Goal: Check status: Check status

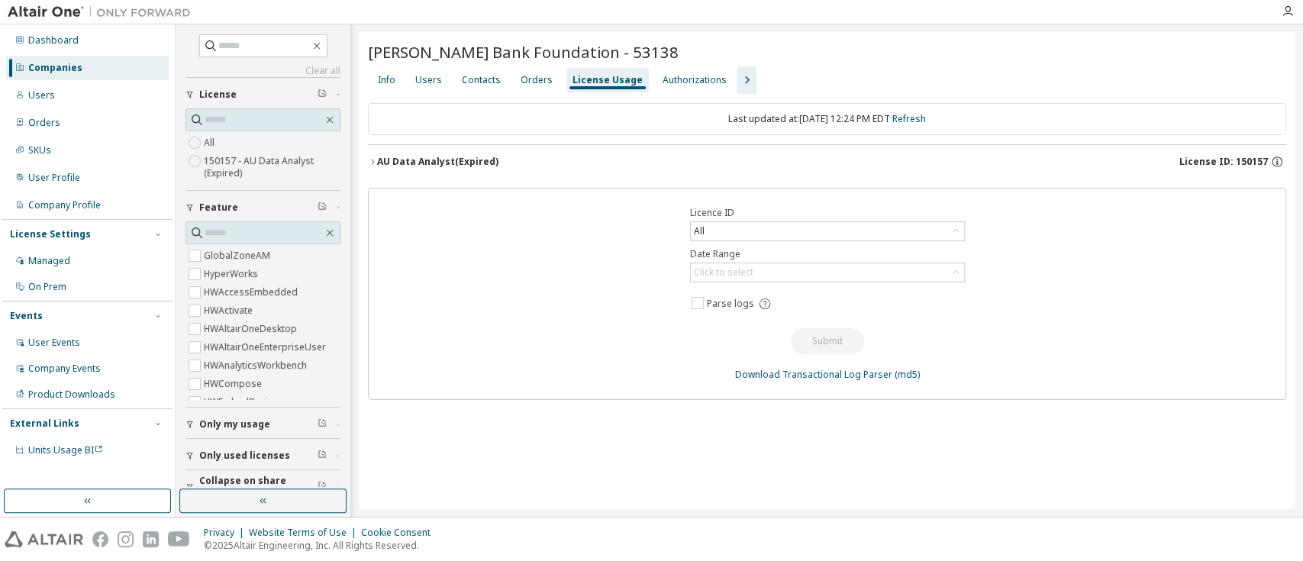
click at [511, 161] on div "AU Data Analyst (Expired) License ID: 150157" at bounding box center [831, 162] width 909 height 14
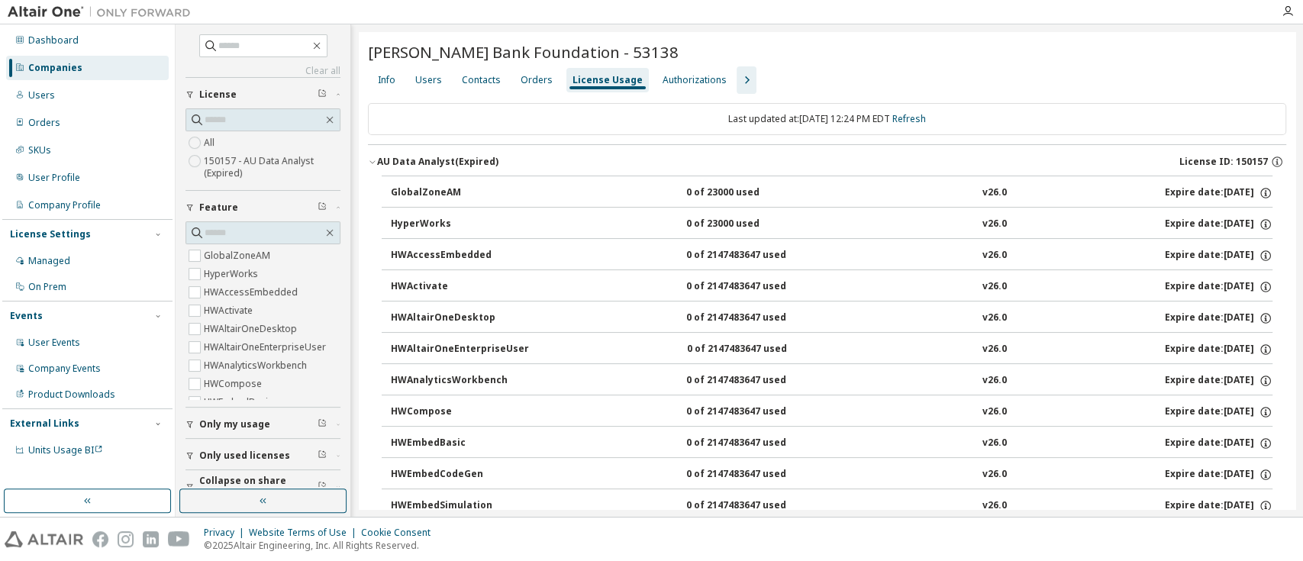
click at [511, 161] on div "AU Data Analyst (Expired) License ID: 150157" at bounding box center [831, 162] width 909 height 14
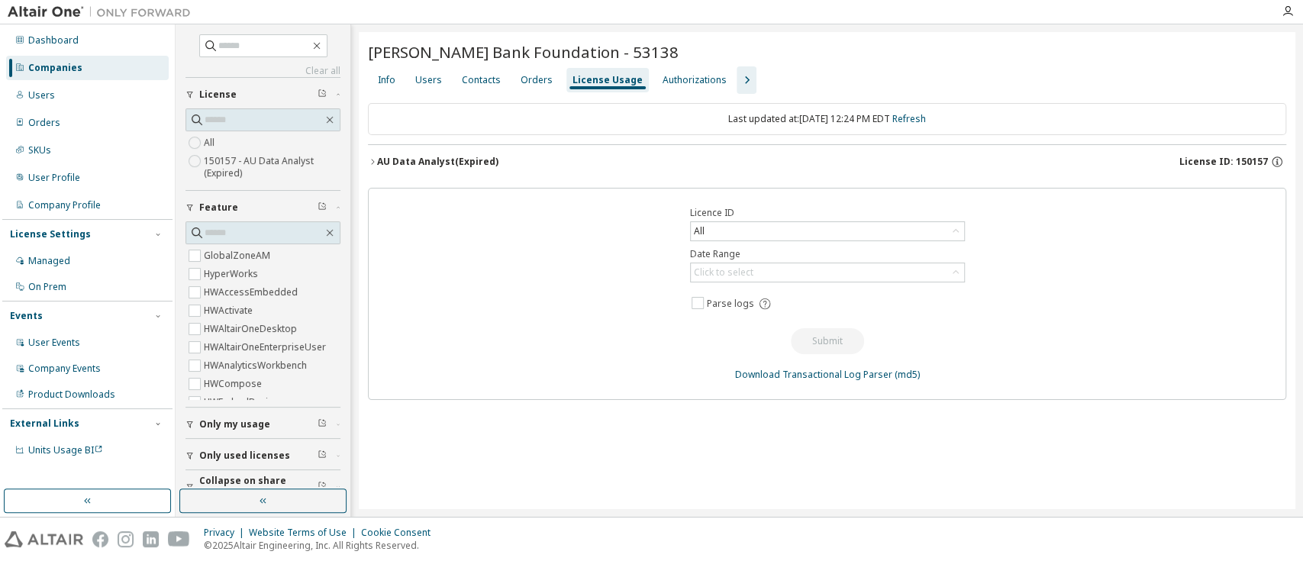
click at [475, 157] on div "AU Data Analyst (Expired)" at bounding box center [437, 162] width 121 height 12
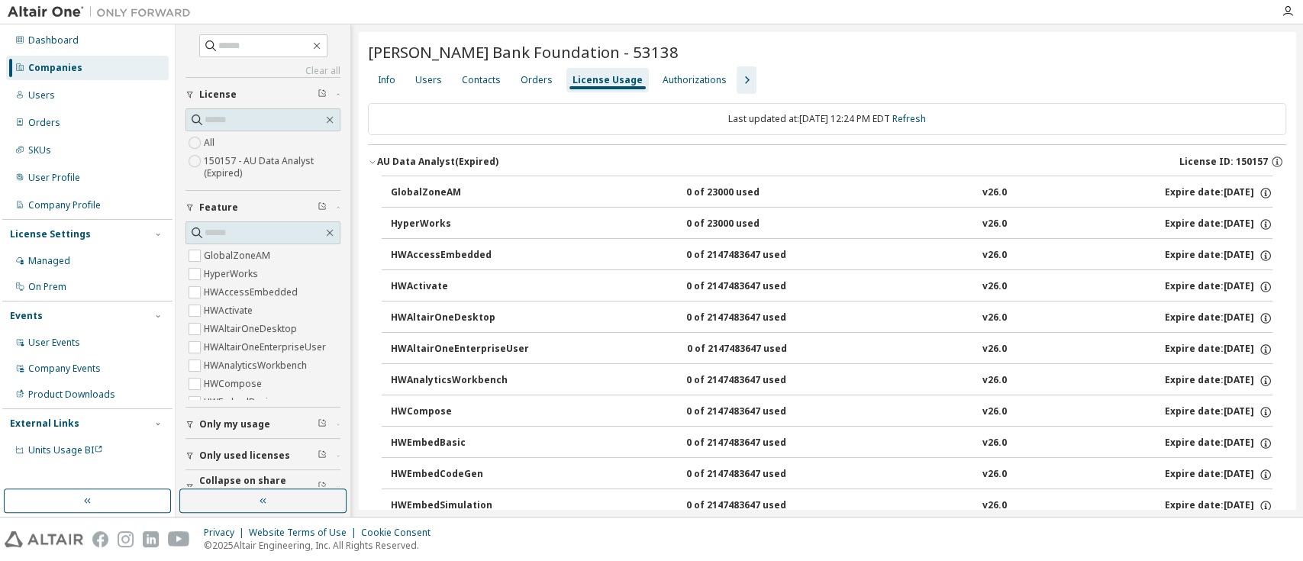
click at [476, 157] on div "AU Data Analyst (Expired)" at bounding box center [437, 162] width 121 height 12
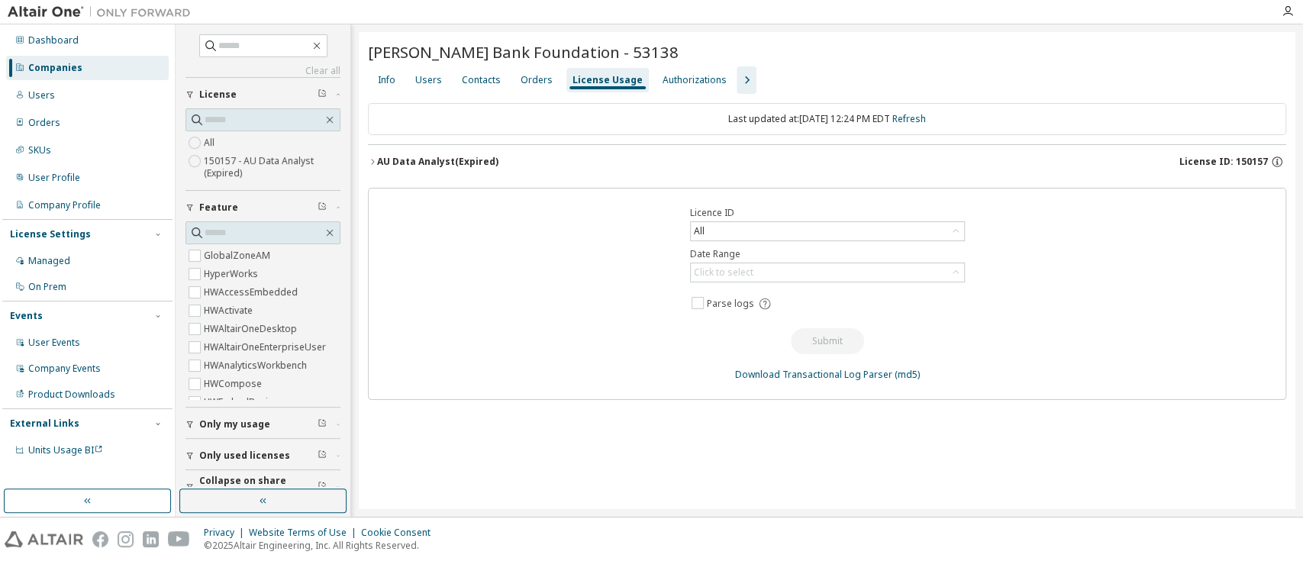
click at [746, 471] on div "[PERSON_NAME] Bank Foundation - 53138 Clear Load Save Save As Field Operator Va…" at bounding box center [827, 270] width 937 height 477
